Goal: Book appointment/travel/reservation

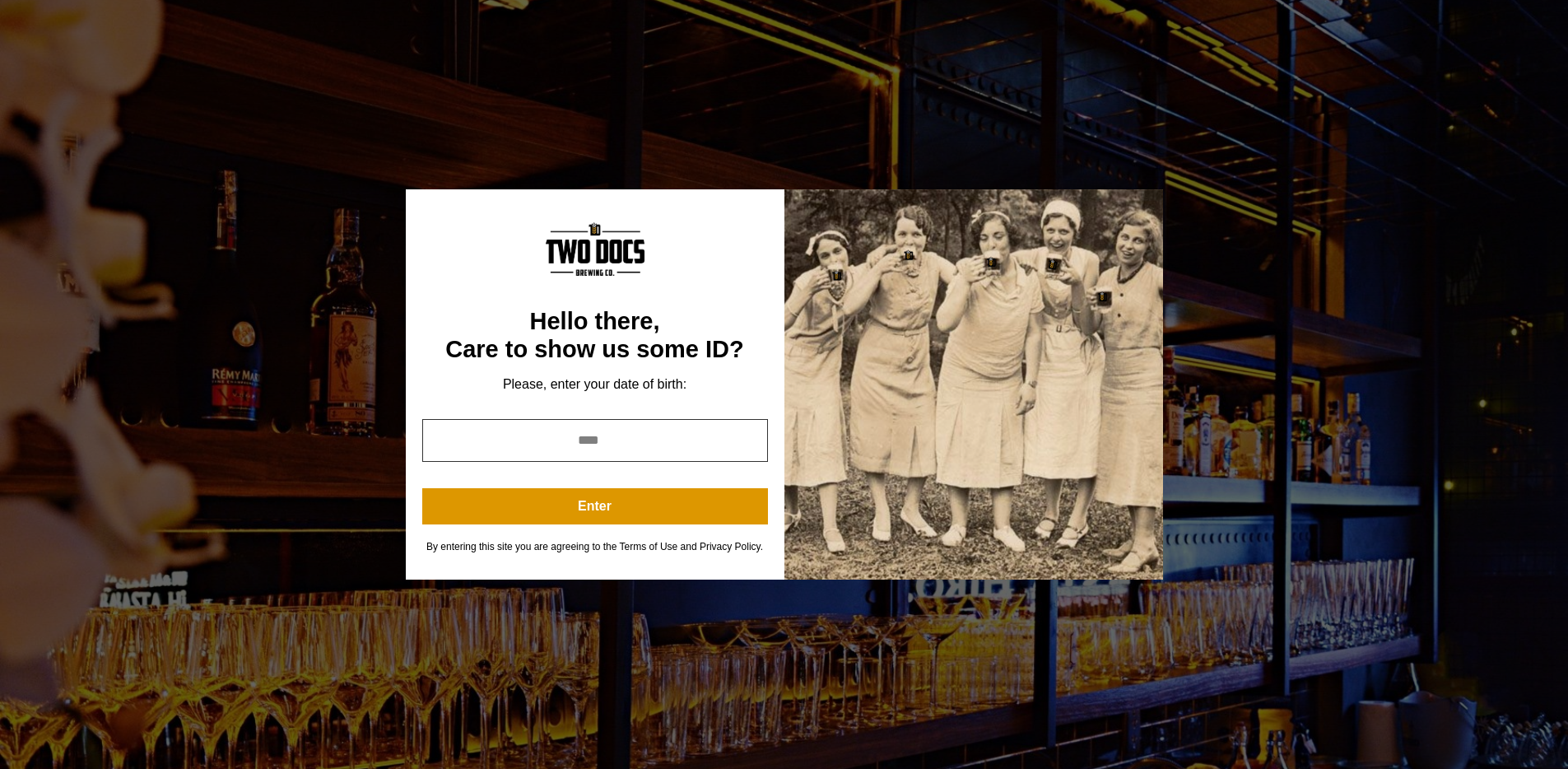
click at [585, 449] on input "year" at bounding box center [595, 440] width 346 height 43
type input "****"
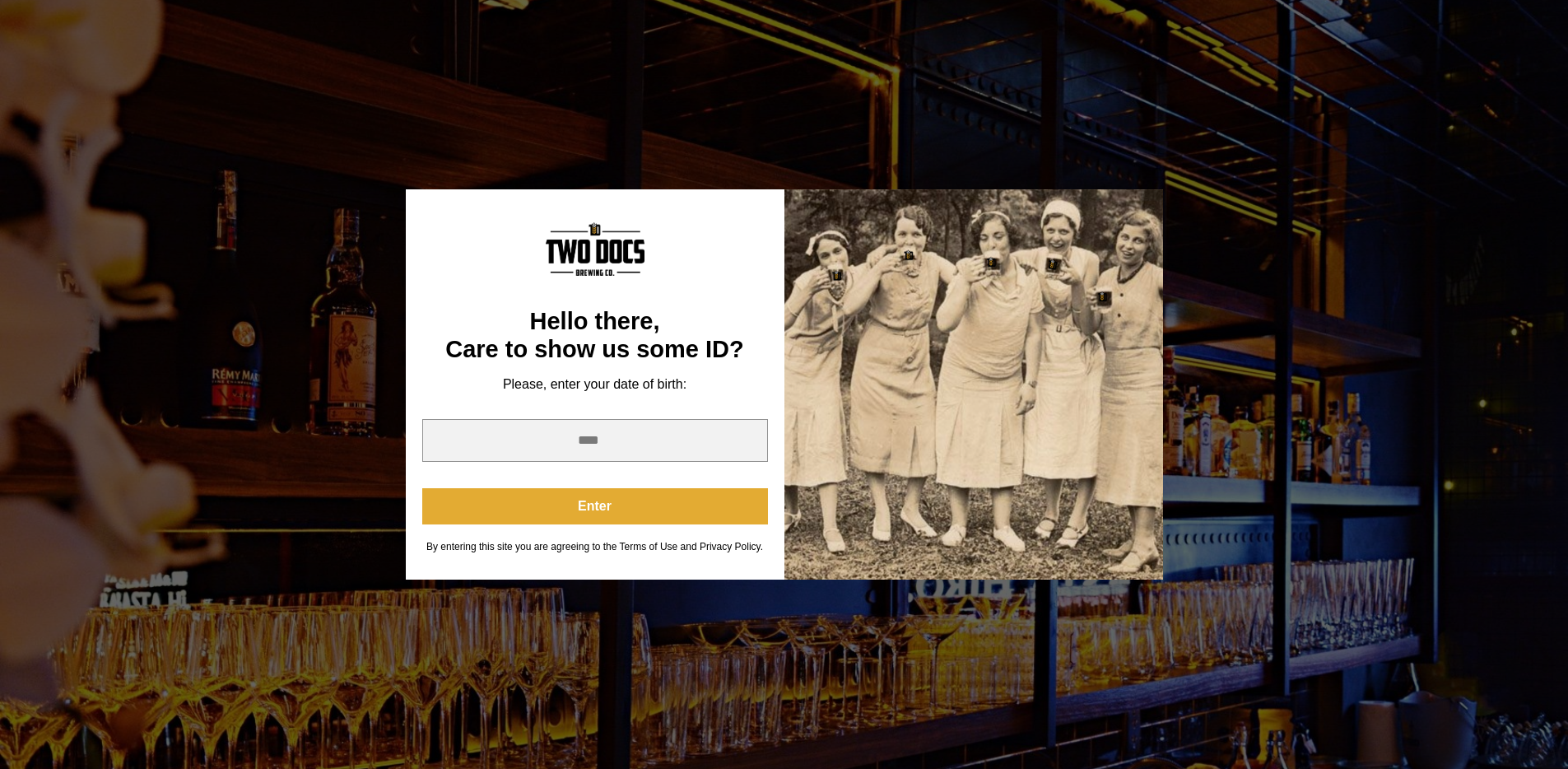
click at [569, 512] on button "Enter" at bounding box center [595, 506] width 346 height 36
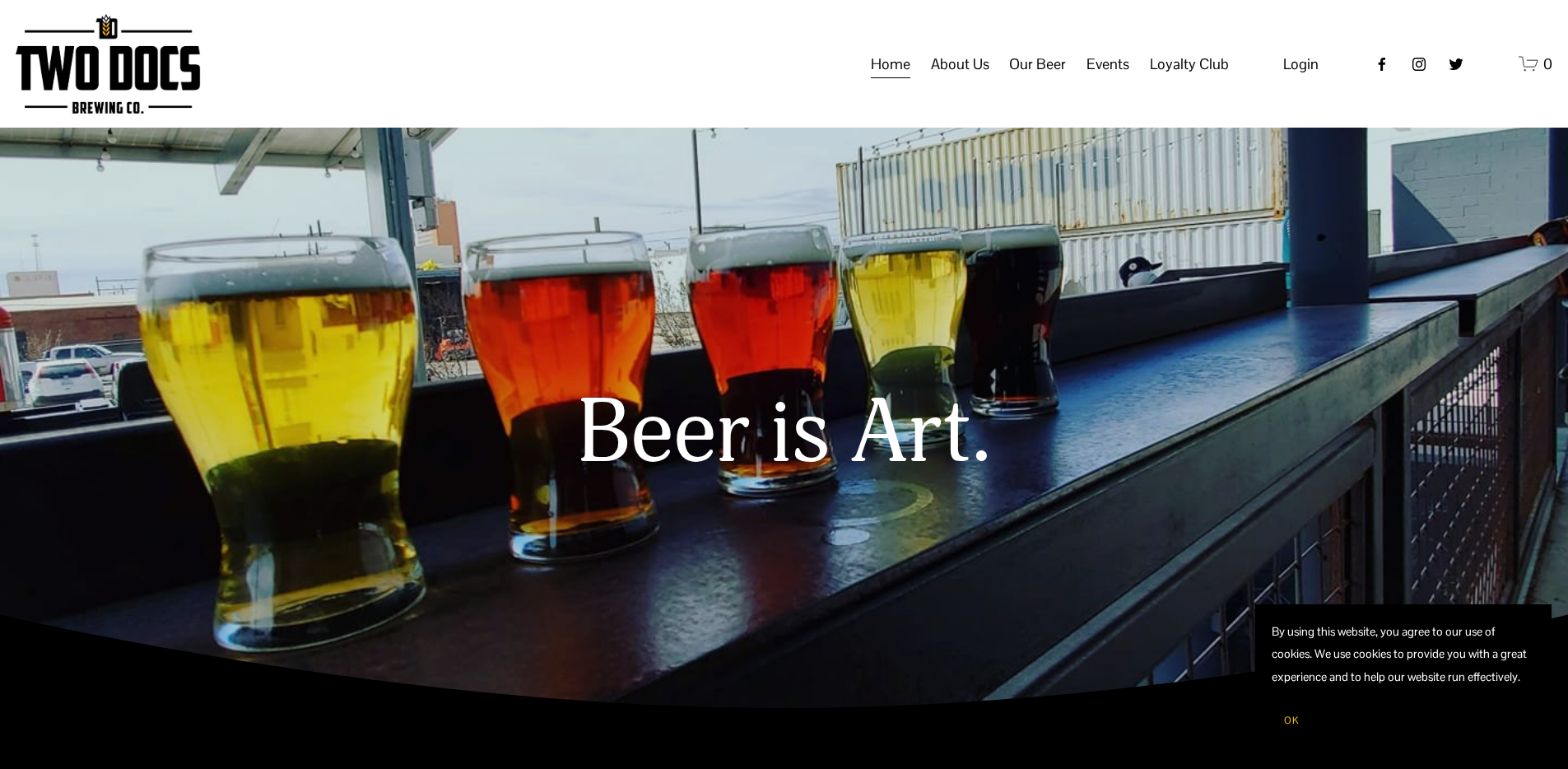
click at [1098, 78] on span "Events" at bounding box center [1108, 64] width 43 height 28
click at [0, 0] on span "Private Events" at bounding box center [0, 0] width 0 height 0
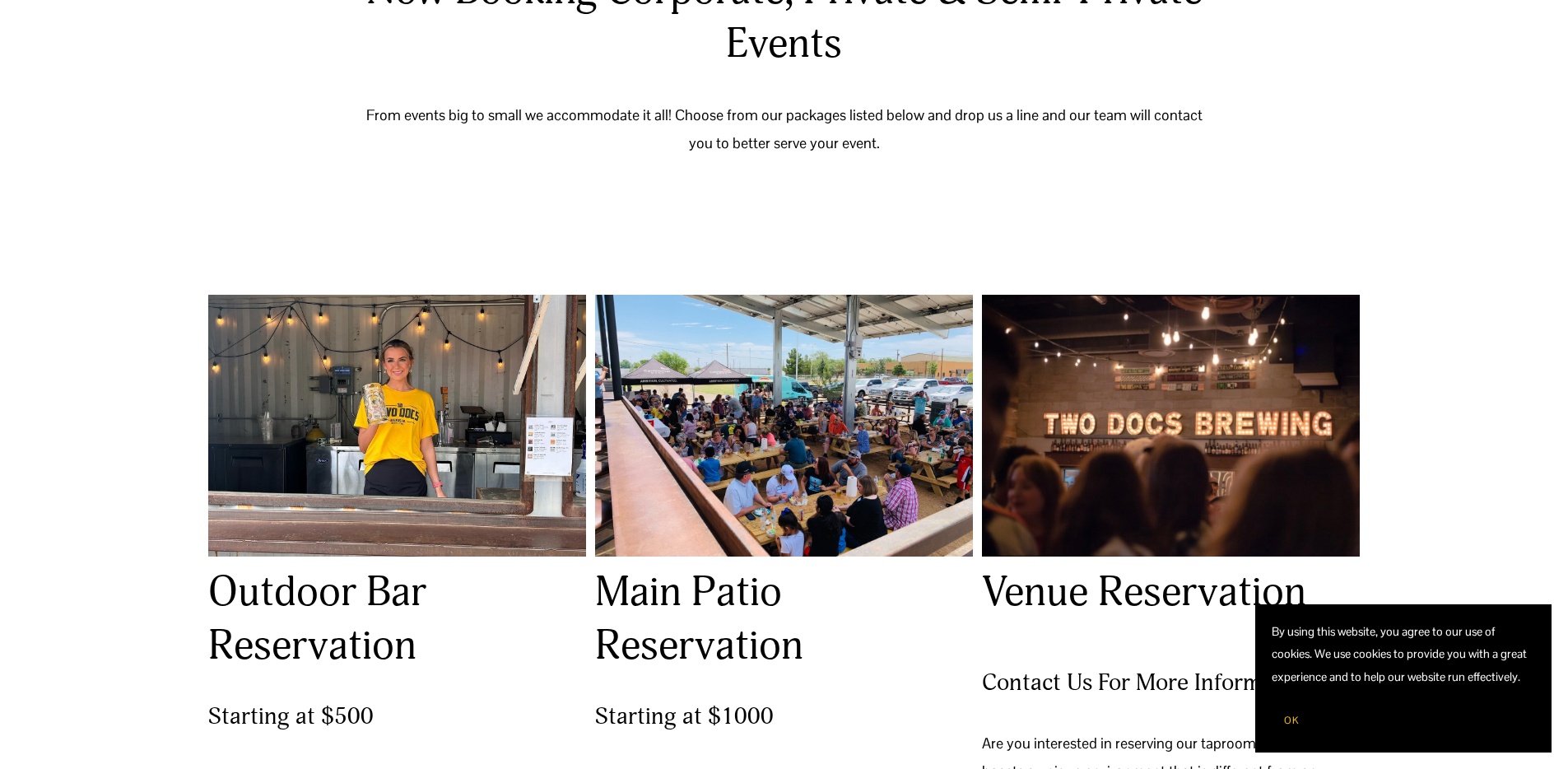
scroll to position [339, 0]
